Goal: Transaction & Acquisition: Book appointment/travel/reservation

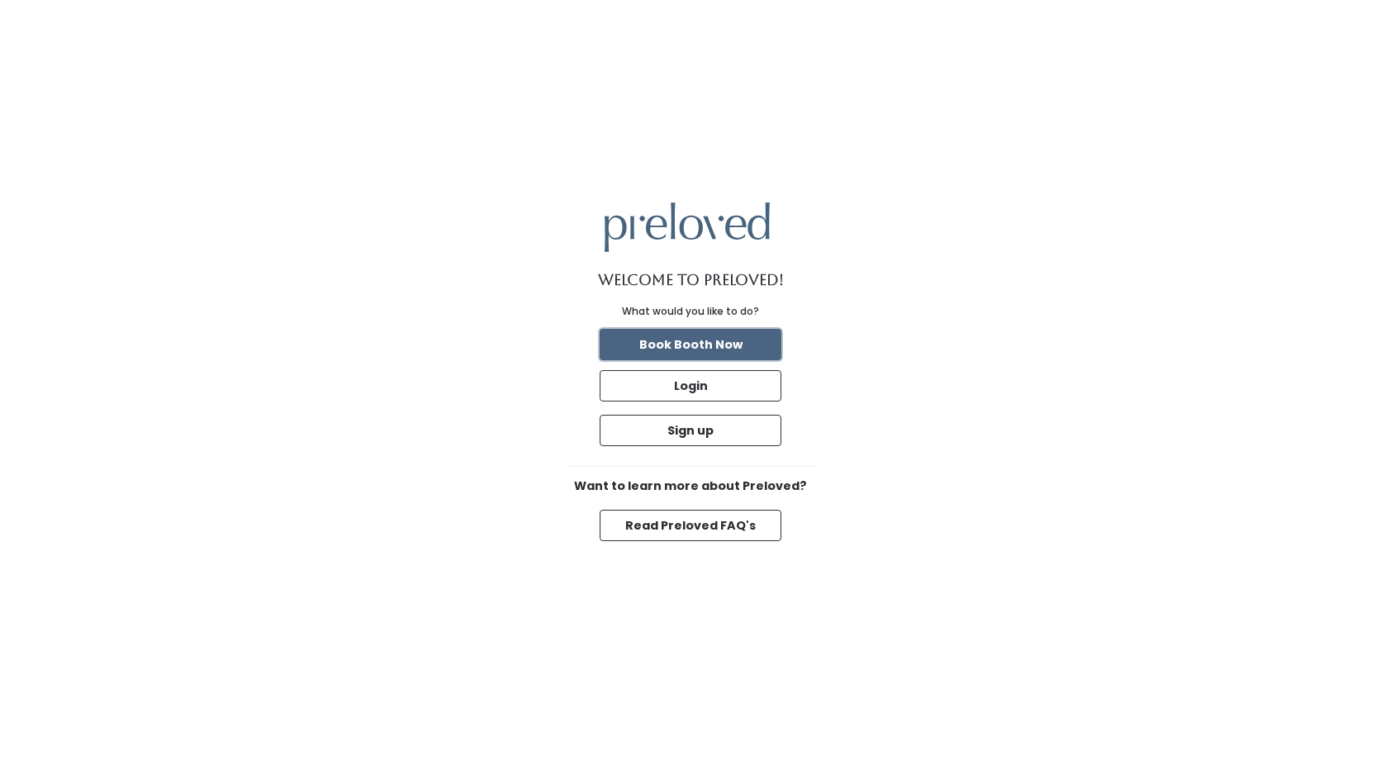
click at [740, 344] on button "Book Booth Now" at bounding box center [690, 344] width 182 height 31
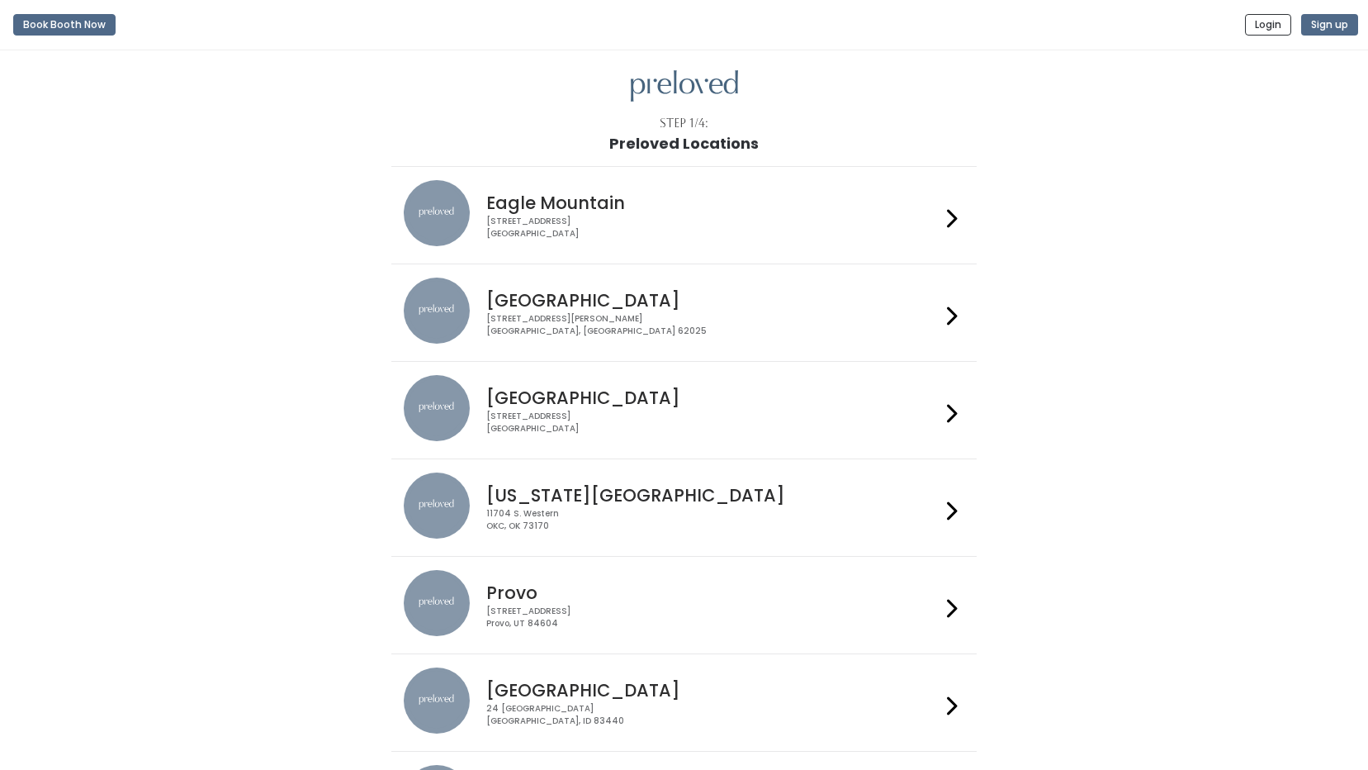
click at [485, 314] on div "[GEOGRAPHIC_DATA] [STREET_ADDRESS][PERSON_NAME]" at bounding box center [710, 306] width 461 height 59
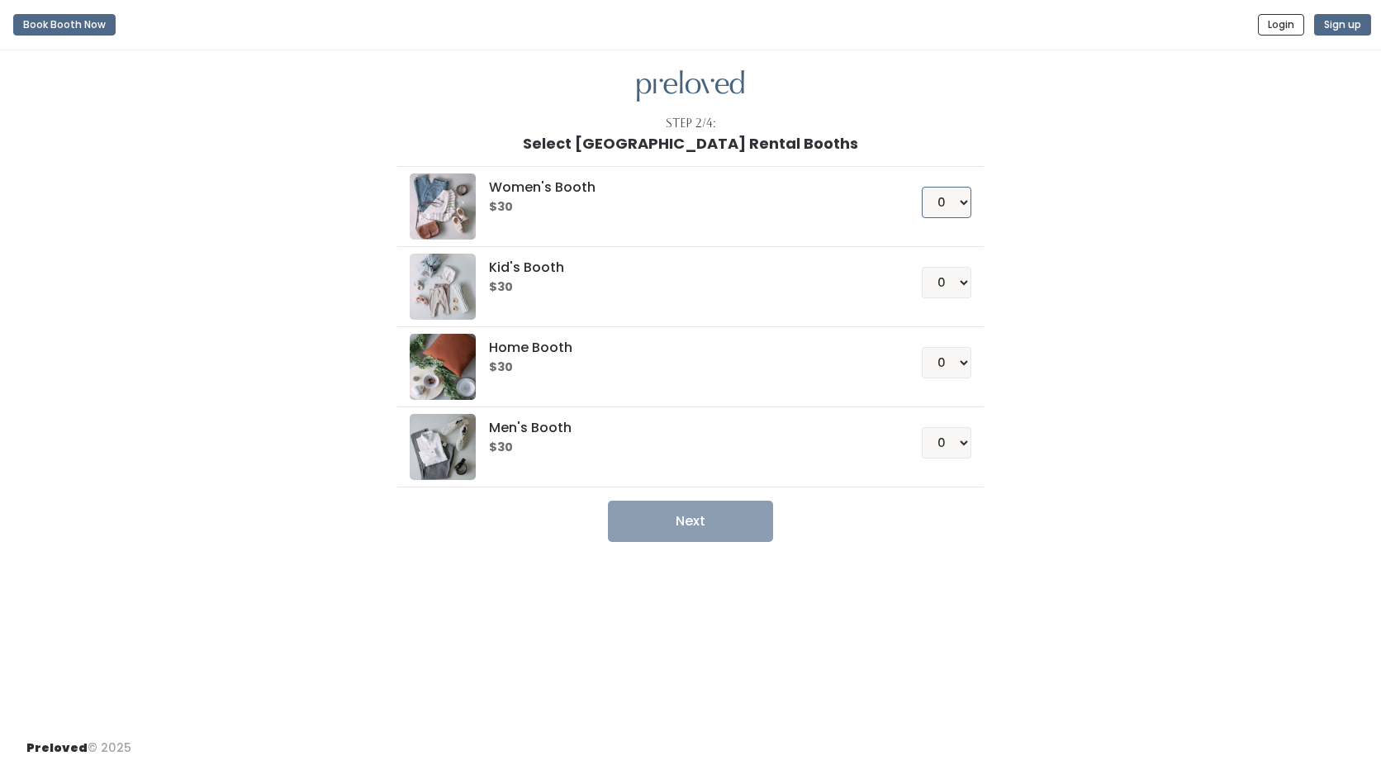
click at [958, 209] on select "0 1 2 3 4" at bounding box center [946, 202] width 50 height 31
select select "1"
click at [921, 187] on select "0 1 2 3 4" at bounding box center [946, 202] width 50 height 31
click at [691, 518] on button "Next" at bounding box center [690, 520] width 165 height 41
